Goal: Transaction & Acquisition: Purchase product/service

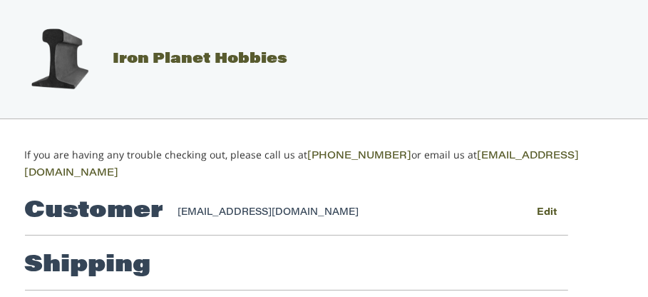
scroll to position [157, 0]
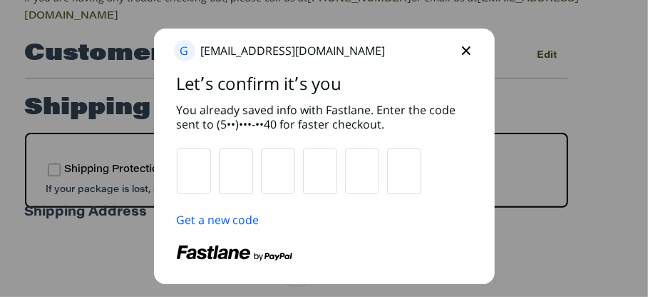
type input "*"
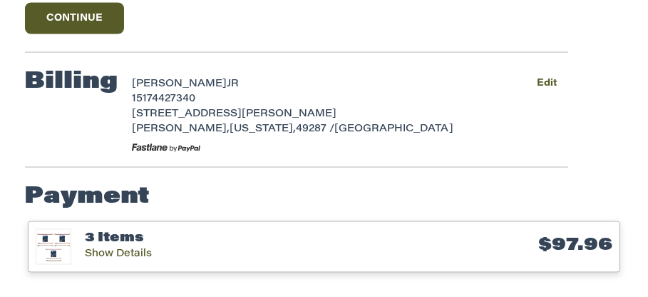
scroll to position [1138, 0]
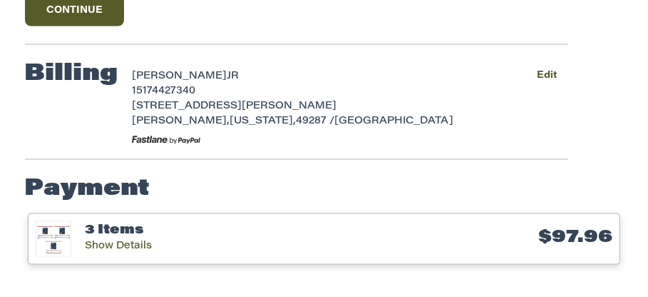
click at [125, 223] on h3 "3 Items" at bounding box center [217, 231] width 264 height 16
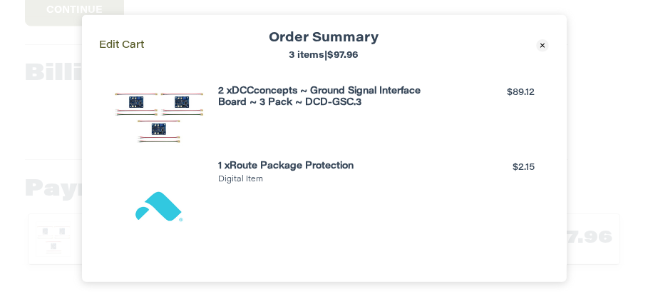
scroll to position [0, 0]
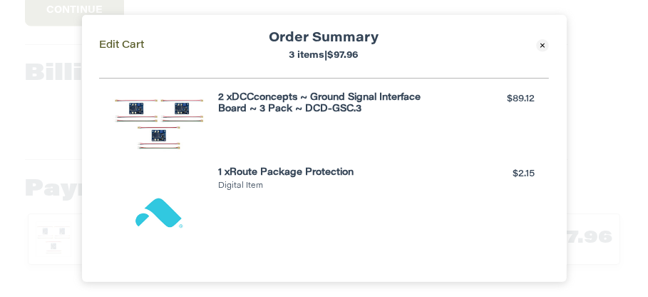
click at [540, 48] on icon at bounding box center [543, 45] width 13 height 13
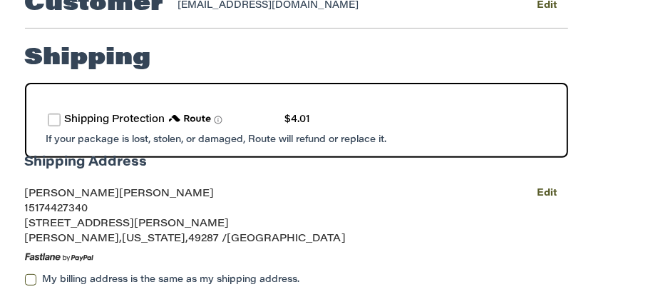
scroll to position [233, 0]
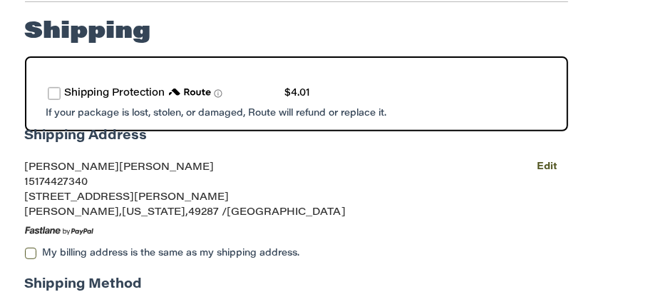
click at [55, 87] on label "route shipping protection selector element" at bounding box center [54, 93] width 13 height 13
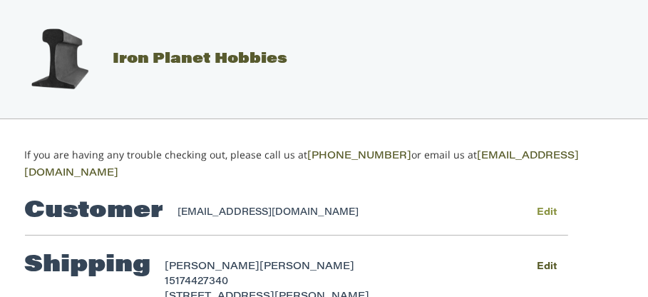
click at [551, 202] on button "Edit" at bounding box center [547, 212] width 42 height 21
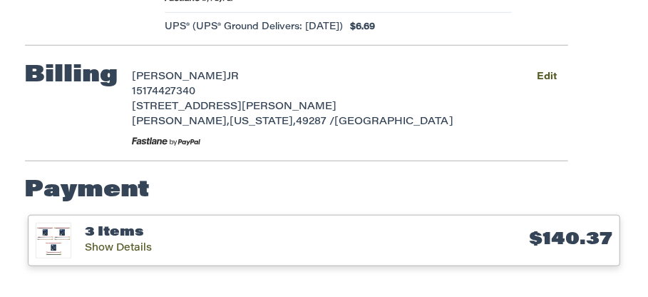
scroll to position [589, 0]
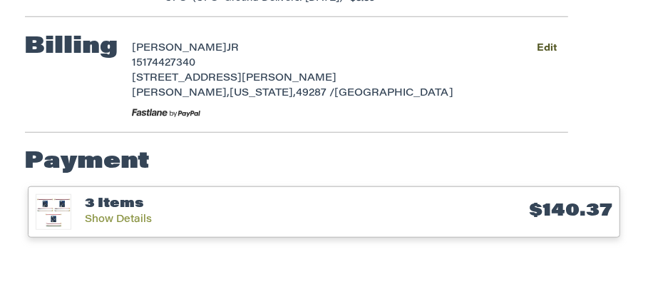
click at [110, 215] on link "Show Details" at bounding box center [118, 220] width 67 height 10
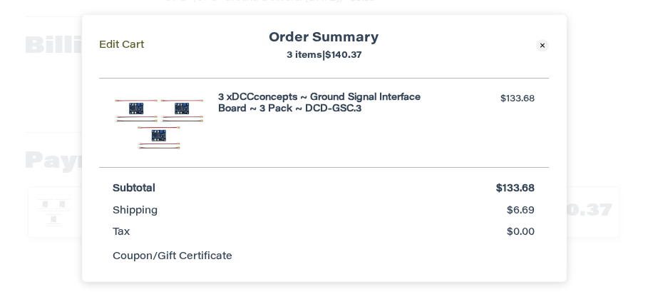
click at [544, 47] on icon at bounding box center [542, 44] width 13 height 13
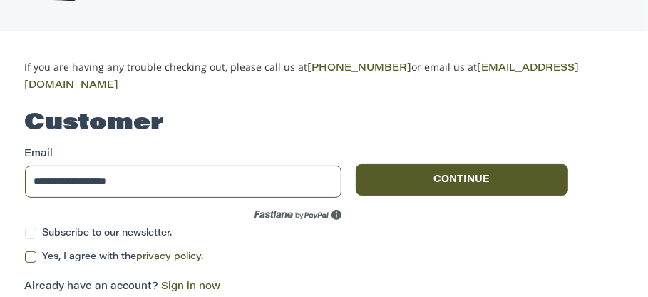
scroll to position [133, 0]
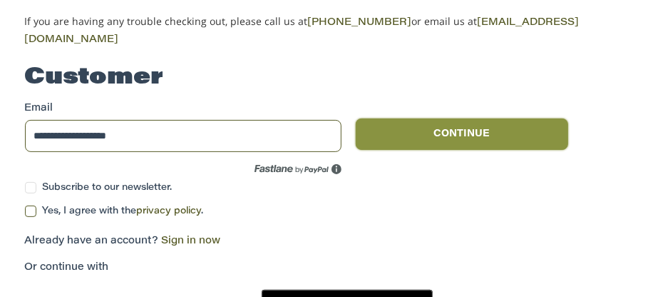
click at [423, 118] on button "Continue" at bounding box center [462, 133] width 212 height 31
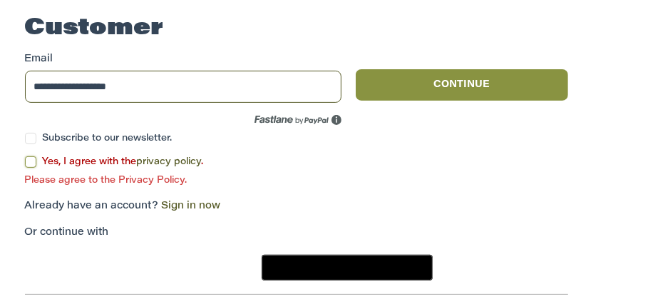
scroll to position [182, 0]
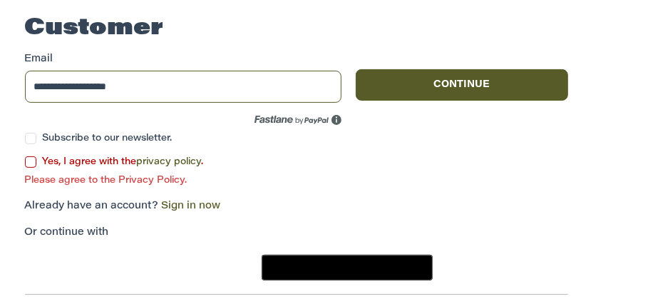
click at [29, 156] on label "Yes, I agree with the privacy policy ." at bounding box center [296, 161] width 543 height 11
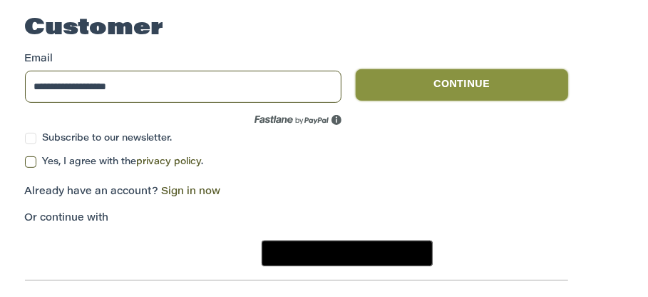
click at [431, 69] on button "Continue" at bounding box center [462, 84] width 212 height 31
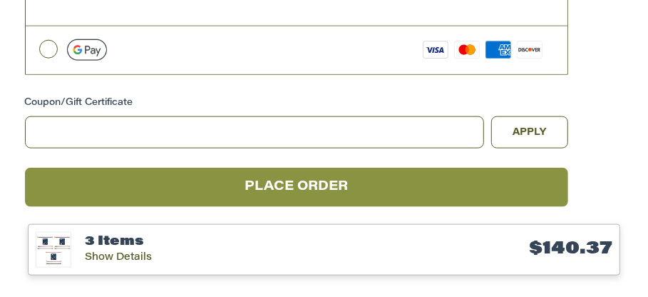
scroll to position [795, 0]
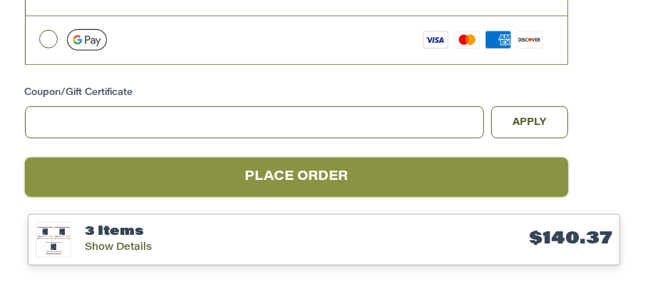
click at [302, 158] on button "Place Order" at bounding box center [296, 177] width 543 height 39
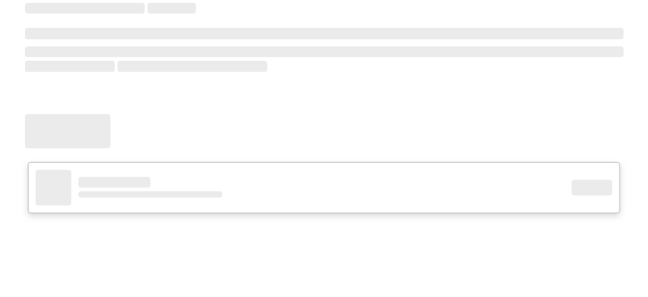
scroll to position [235, 0]
